Goal: Information Seeking & Learning: Learn about a topic

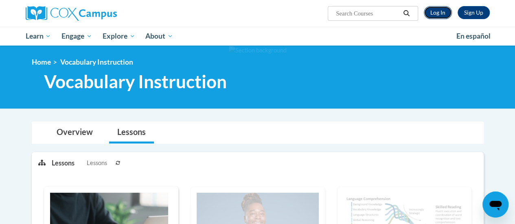
click at [439, 13] on link "Log In" at bounding box center [438, 12] width 28 height 13
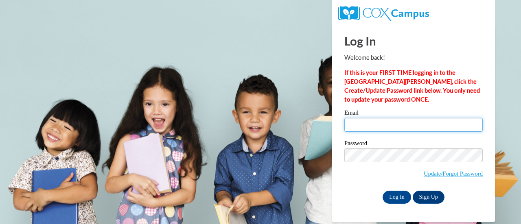
click at [367, 127] on input "Email" at bounding box center [413, 125] width 138 height 14
type input "kfrozen@sunprairieschools.org"
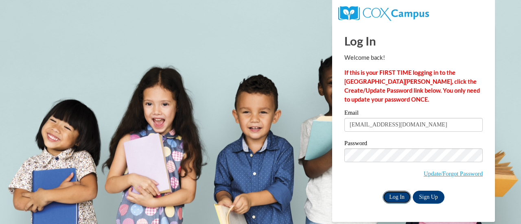
click at [394, 195] on input "Log In" at bounding box center [397, 197] width 28 height 13
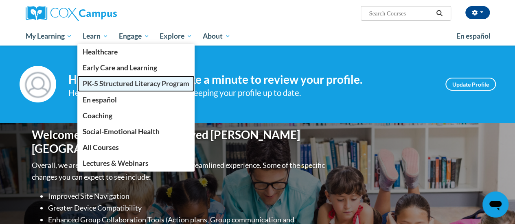
click at [112, 85] on span "PK-5 Structured Literacy Program" at bounding box center [136, 83] width 107 height 9
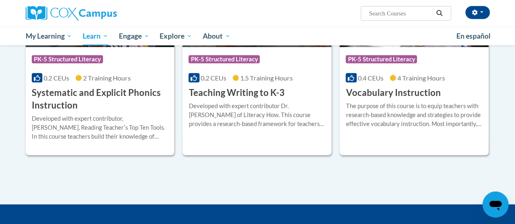
scroll to position [969, 0]
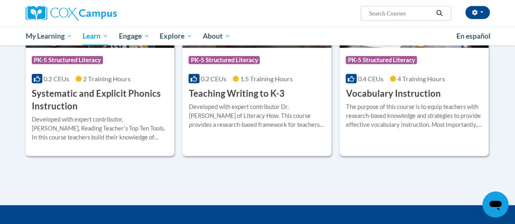
click at [443, 93] on div "Course Category: PK-5 Structured Literacy 0.4 CEUs 4 Training Hours COURSE Voca…" at bounding box center [413, 74] width 149 height 52
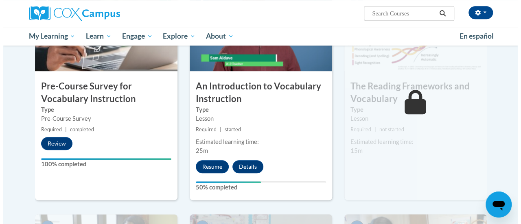
scroll to position [224, 0]
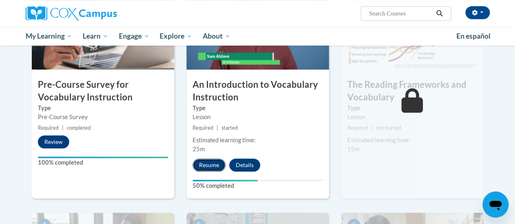
click at [204, 164] on button "Resume" at bounding box center [209, 165] width 33 height 13
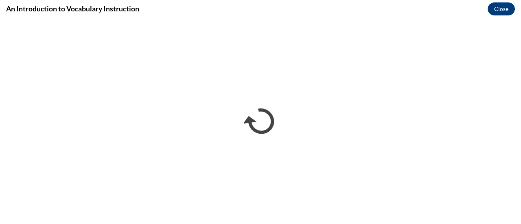
scroll to position [0, 0]
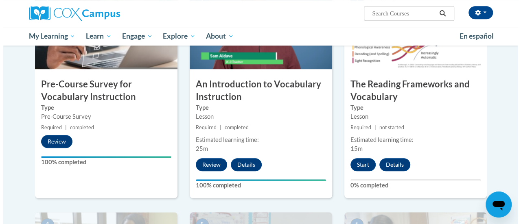
scroll to position [225, 0]
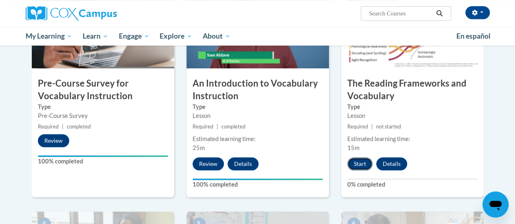
click at [356, 162] on button "Start" at bounding box center [359, 164] width 25 height 13
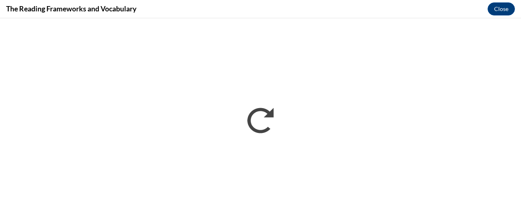
scroll to position [0, 0]
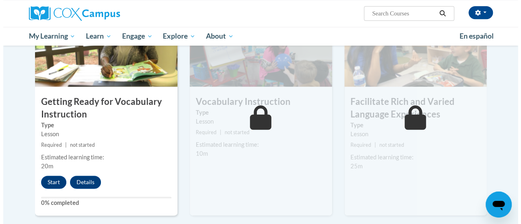
scroll to position [433, 0]
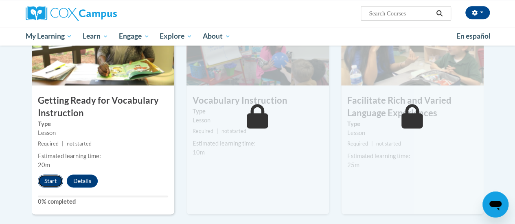
click at [52, 179] on button "Start" at bounding box center [50, 181] width 25 height 13
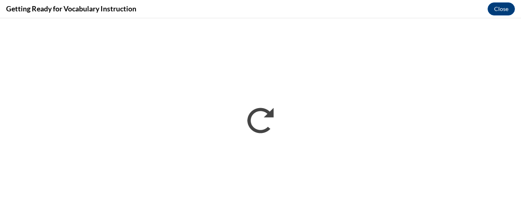
scroll to position [0, 0]
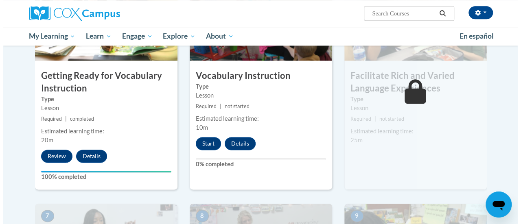
scroll to position [461, 0]
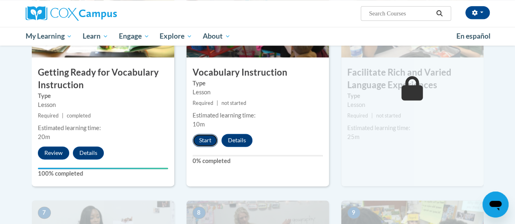
click at [199, 140] on button "Start" at bounding box center [205, 140] width 25 height 13
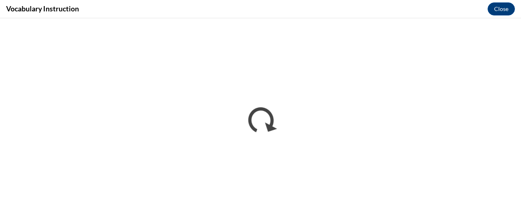
scroll to position [0, 0]
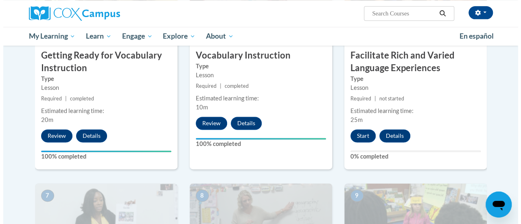
scroll to position [478, 0]
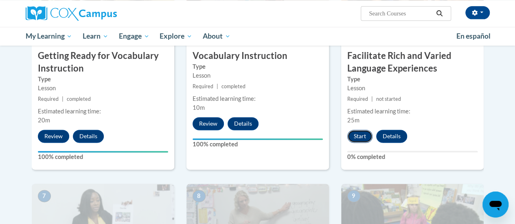
click at [359, 137] on button "Start" at bounding box center [359, 136] width 25 height 13
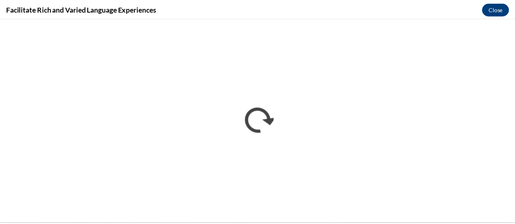
scroll to position [0, 0]
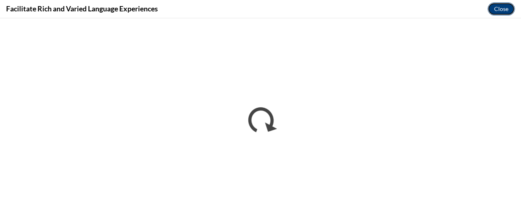
click at [502, 8] on button "Close" at bounding box center [501, 8] width 27 height 13
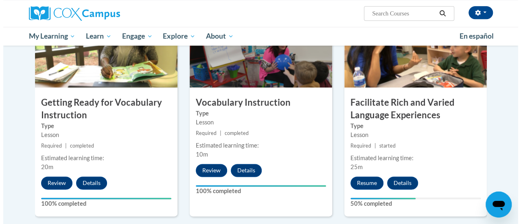
scroll to position [431, 0]
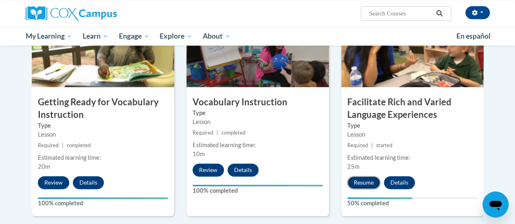
click at [361, 184] on button "Resume" at bounding box center [363, 182] width 33 height 13
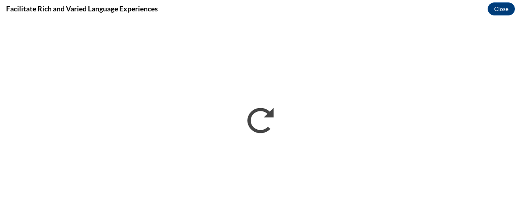
scroll to position [0, 0]
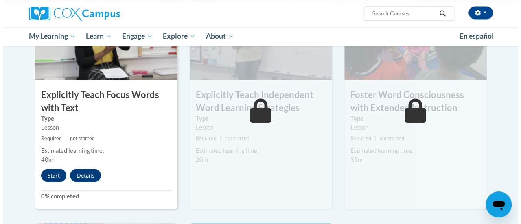
scroll to position [663, 0]
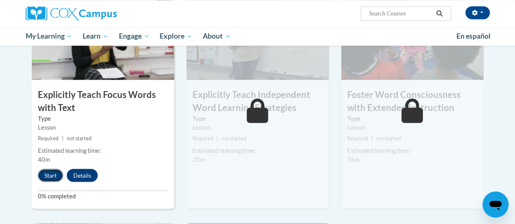
click at [44, 176] on button "Start" at bounding box center [50, 175] width 25 height 13
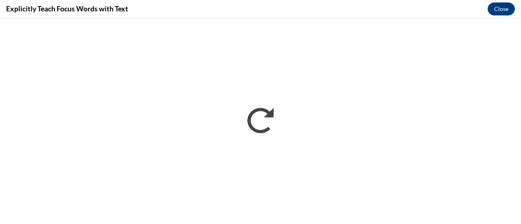
scroll to position [0, 0]
